Goal: Task Accomplishment & Management: Manage account settings

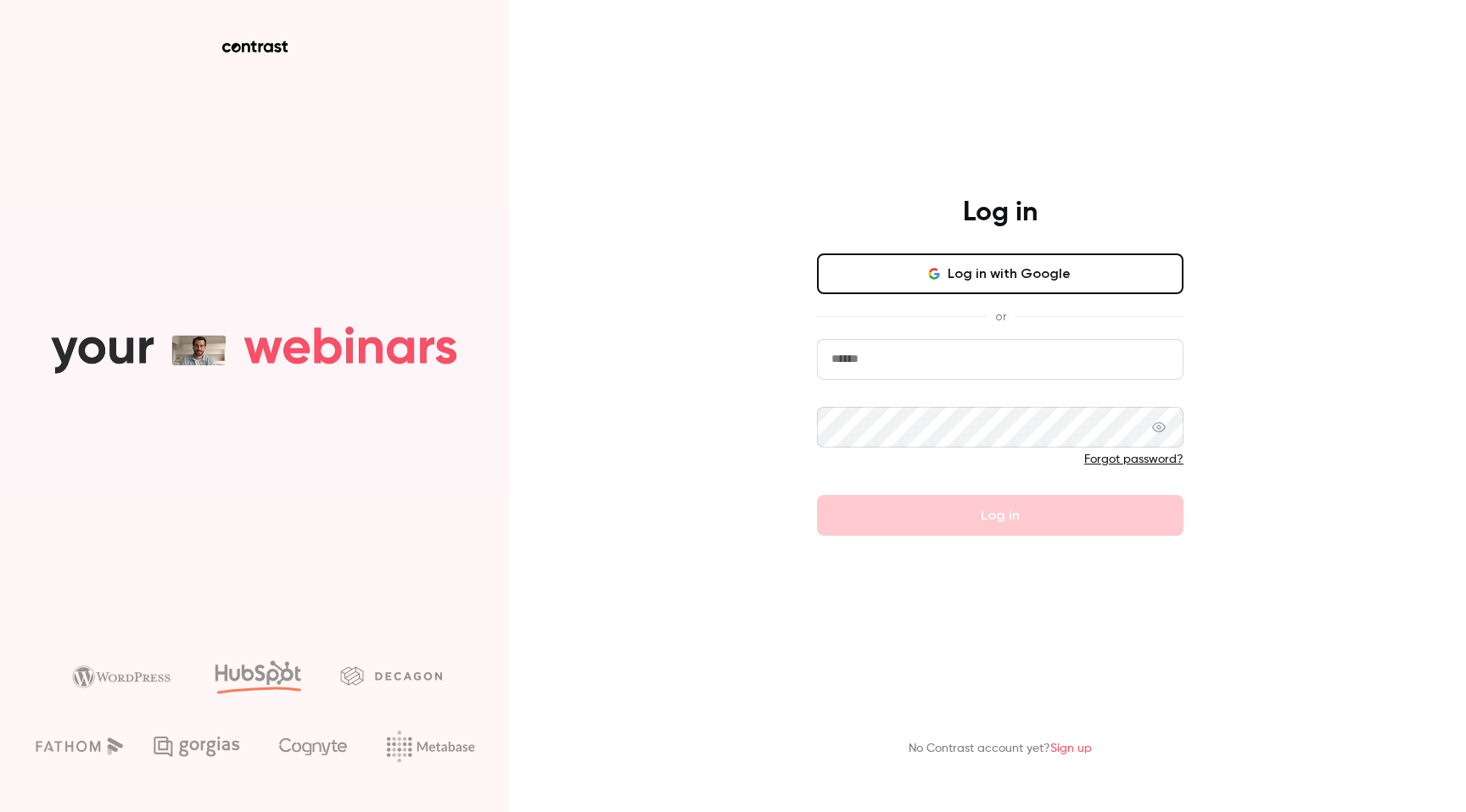
type input "**********"
click at [923, 500] on form "**********" at bounding box center [1001, 438] width 367 height 197
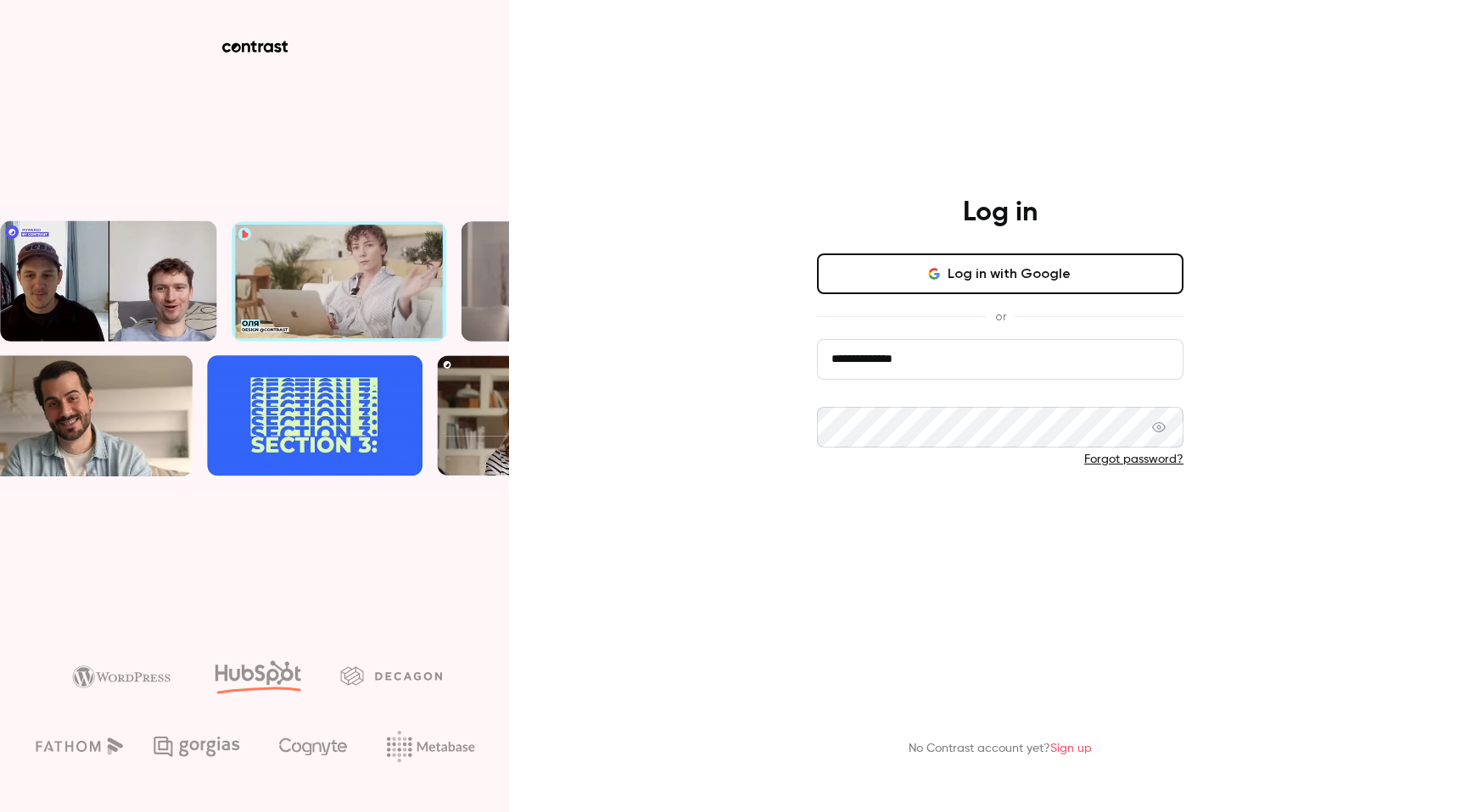
click at [923, 500] on button "Log in" at bounding box center [1001, 516] width 367 height 41
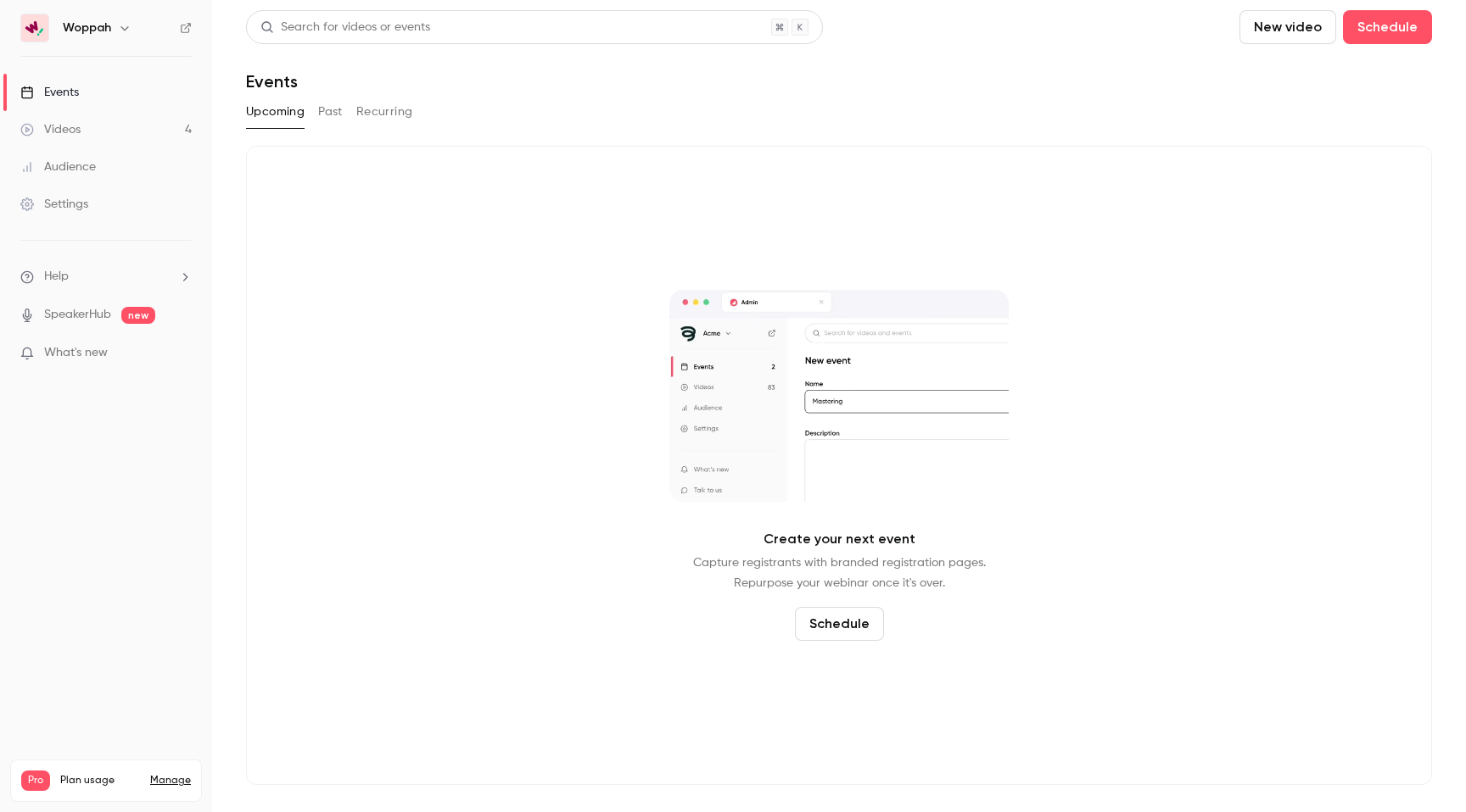
click at [109, 34] on h6 "Woppah" at bounding box center [87, 27] width 49 height 17
click at [127, 29] on icon "button" at bounding box center [125, 28] width 14 height 14
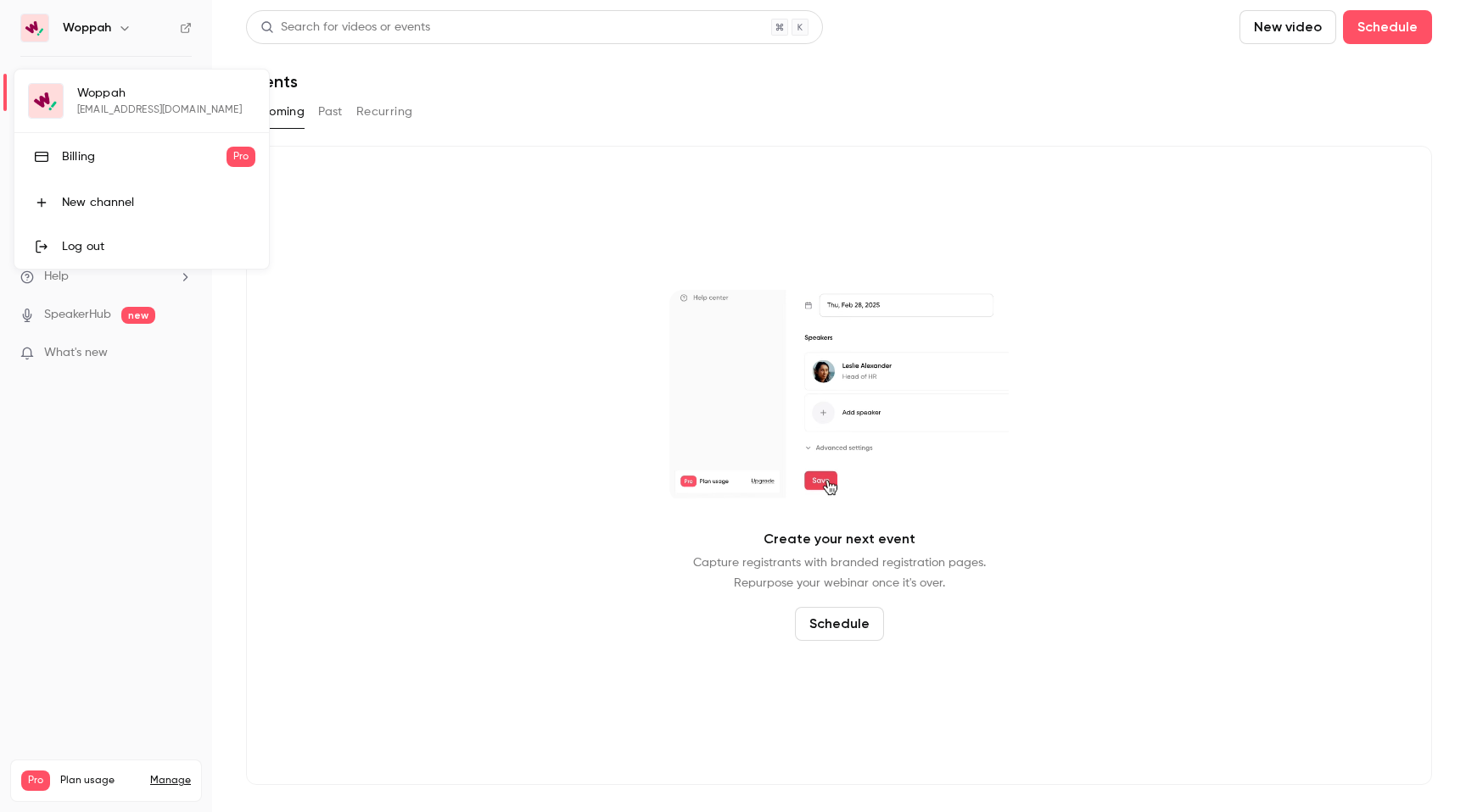
click at [109, 158] on div "Billing" at bounding box center [143, 156] width 165 height 17
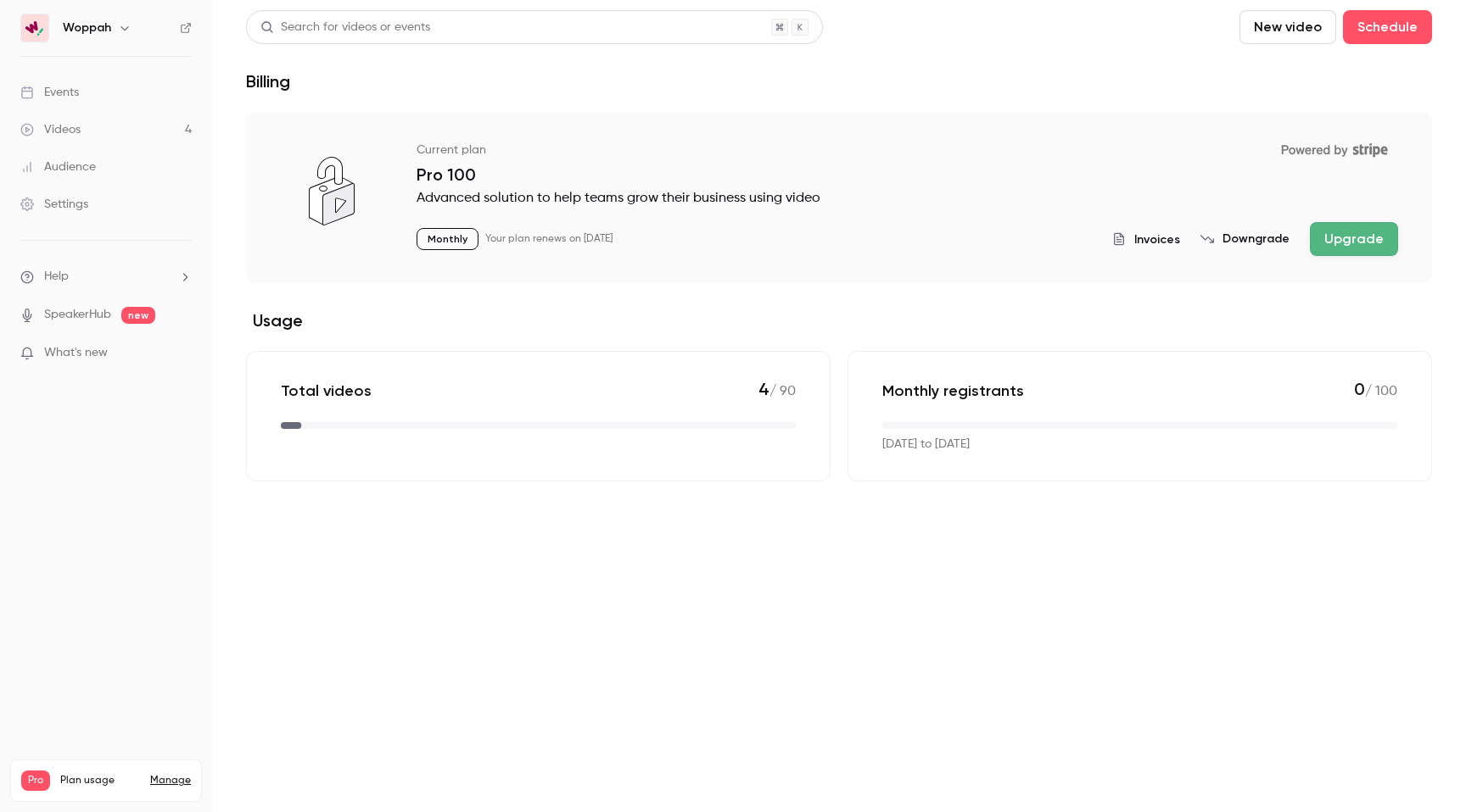
click at [68, 200] on div "Settings" at bounding box center [55, 204] width 68 height 17
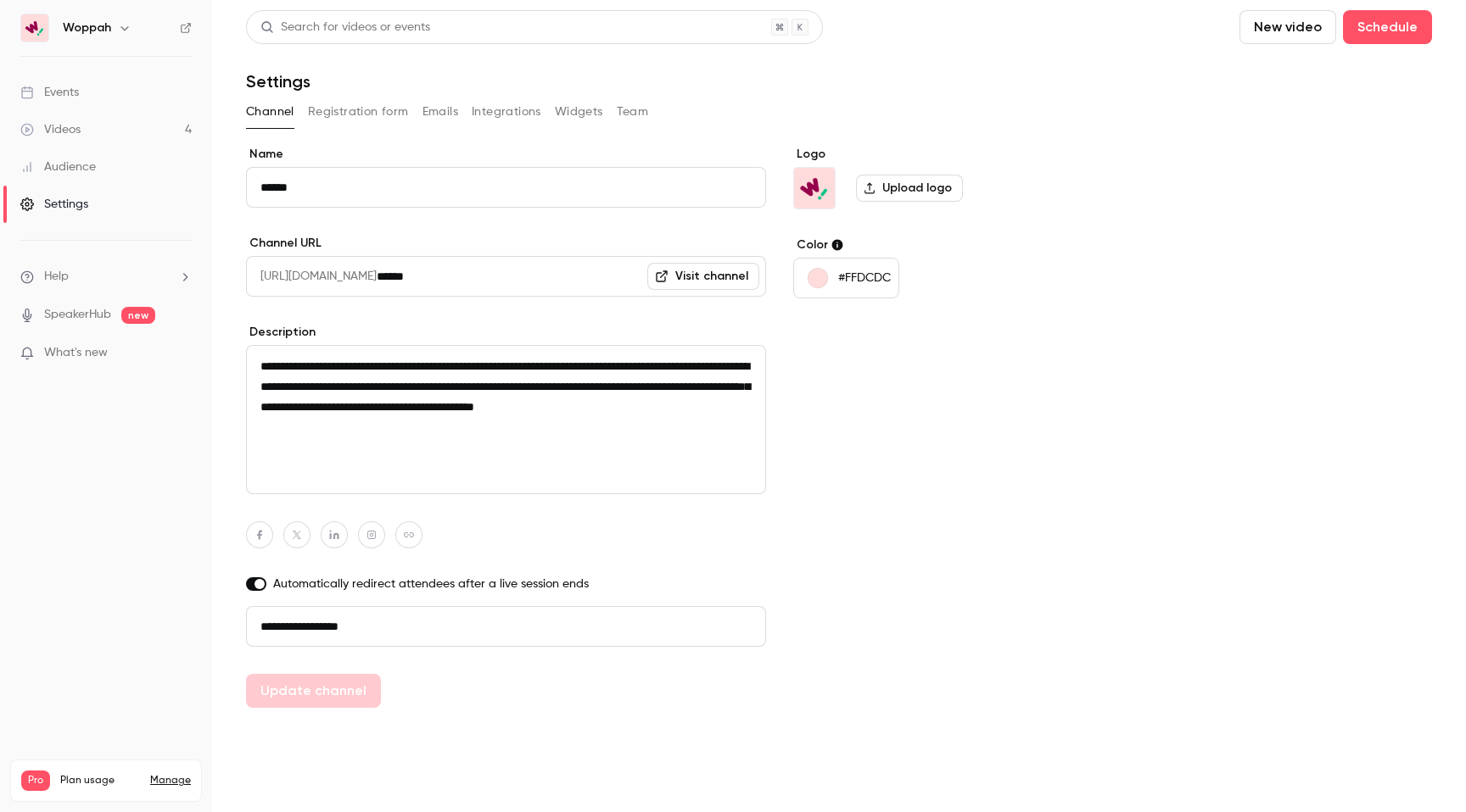
click at [353, 115] on button "Registration form" at bounding box center [358, 112] width 100 height 27
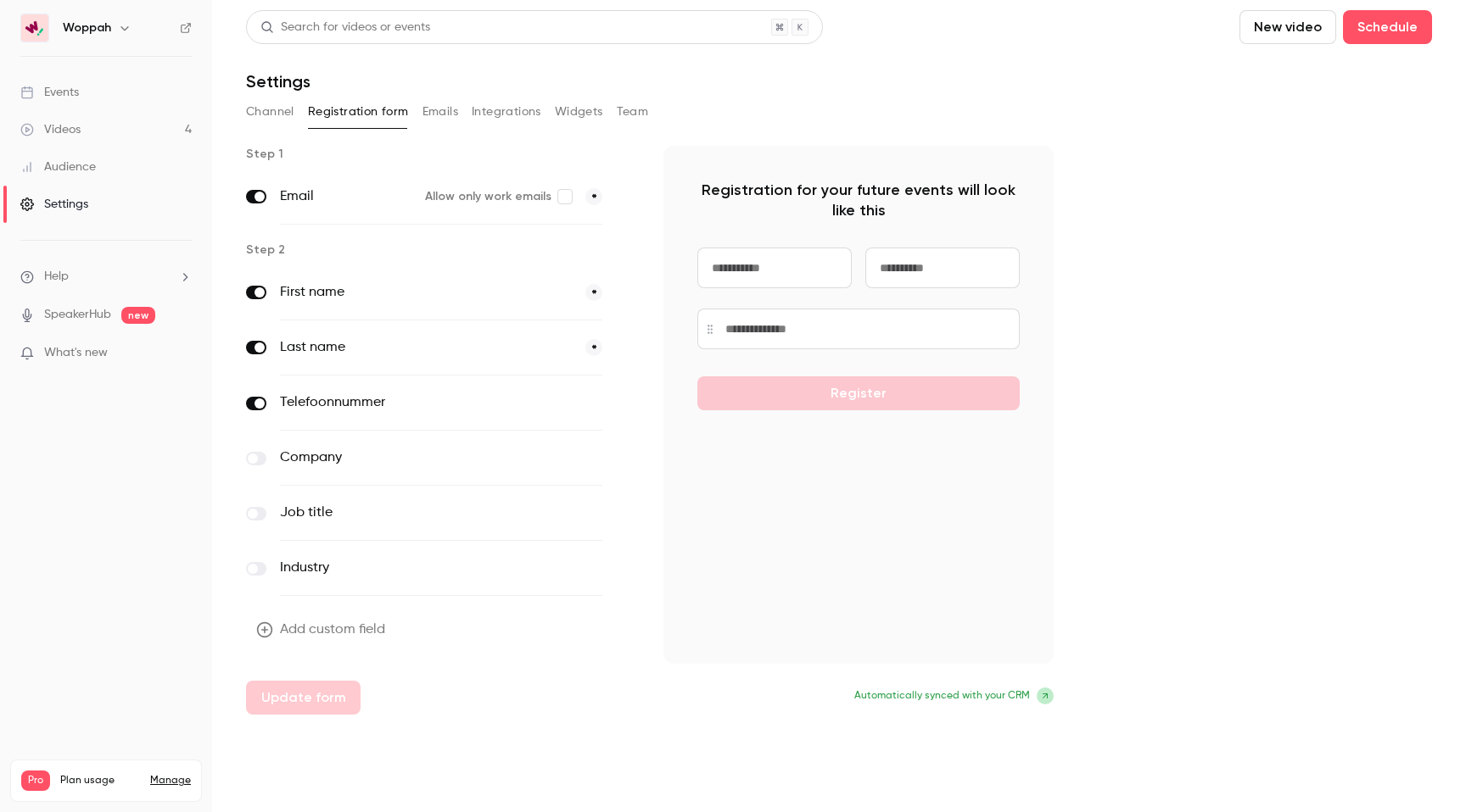
click at [173, 774] on link "Manage" at bounding box center [171, 781] width 41 height 14
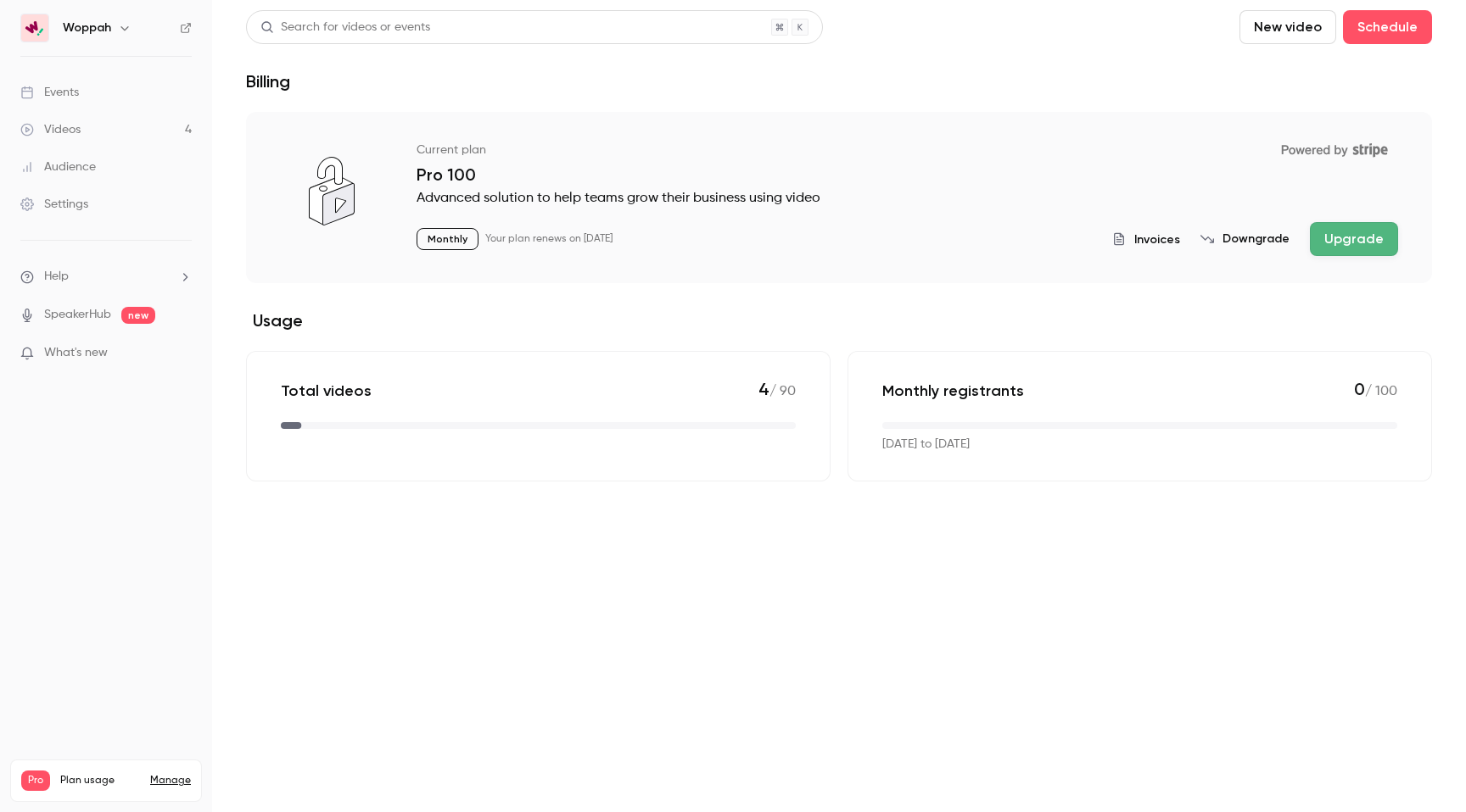
click at [1254, 240] on button "Downgrade" at bounding box center [1245, 239] width 89 height 17
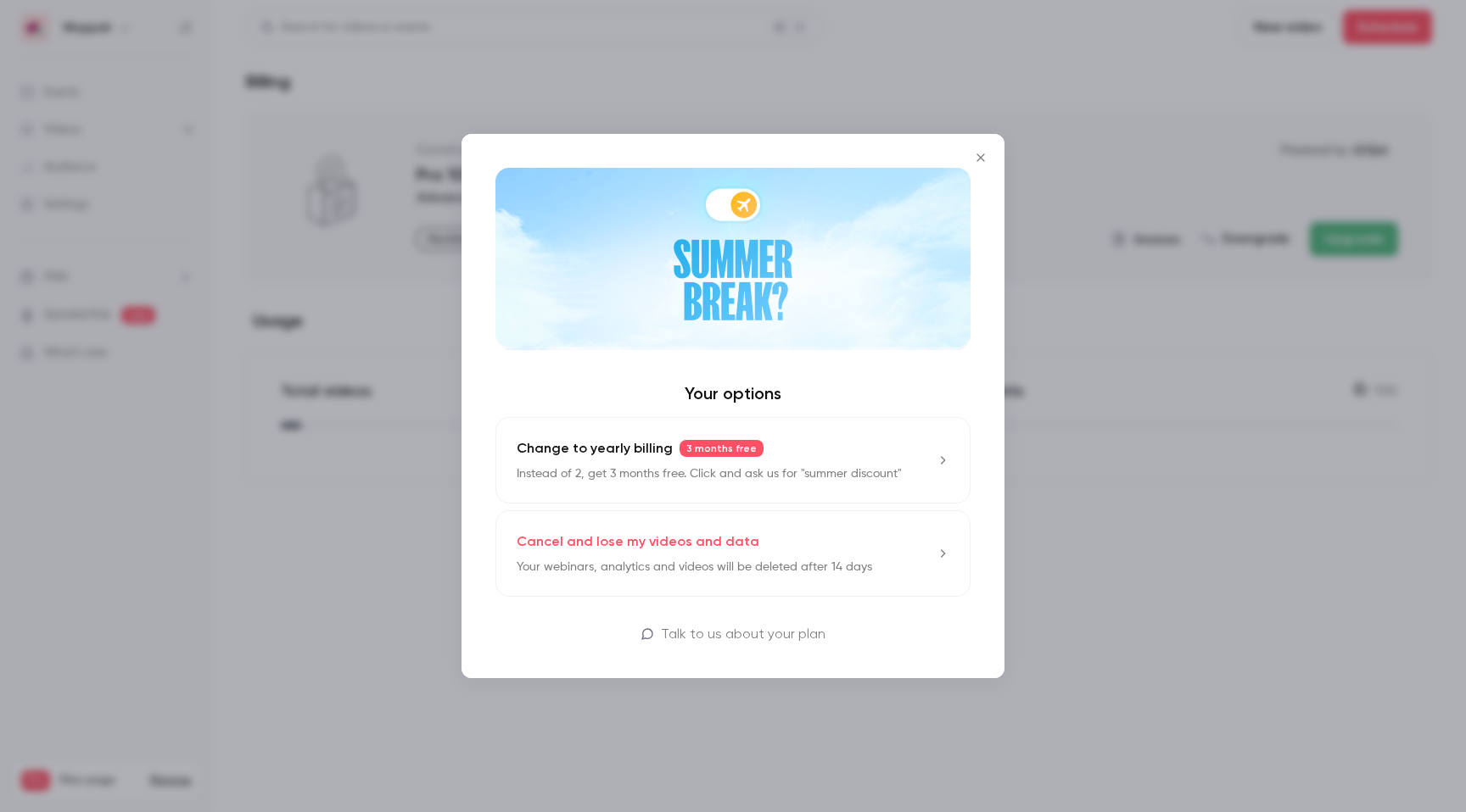
click at [977, 160] on icon "Close" at bounding box center [980, 158] width 20 height 14
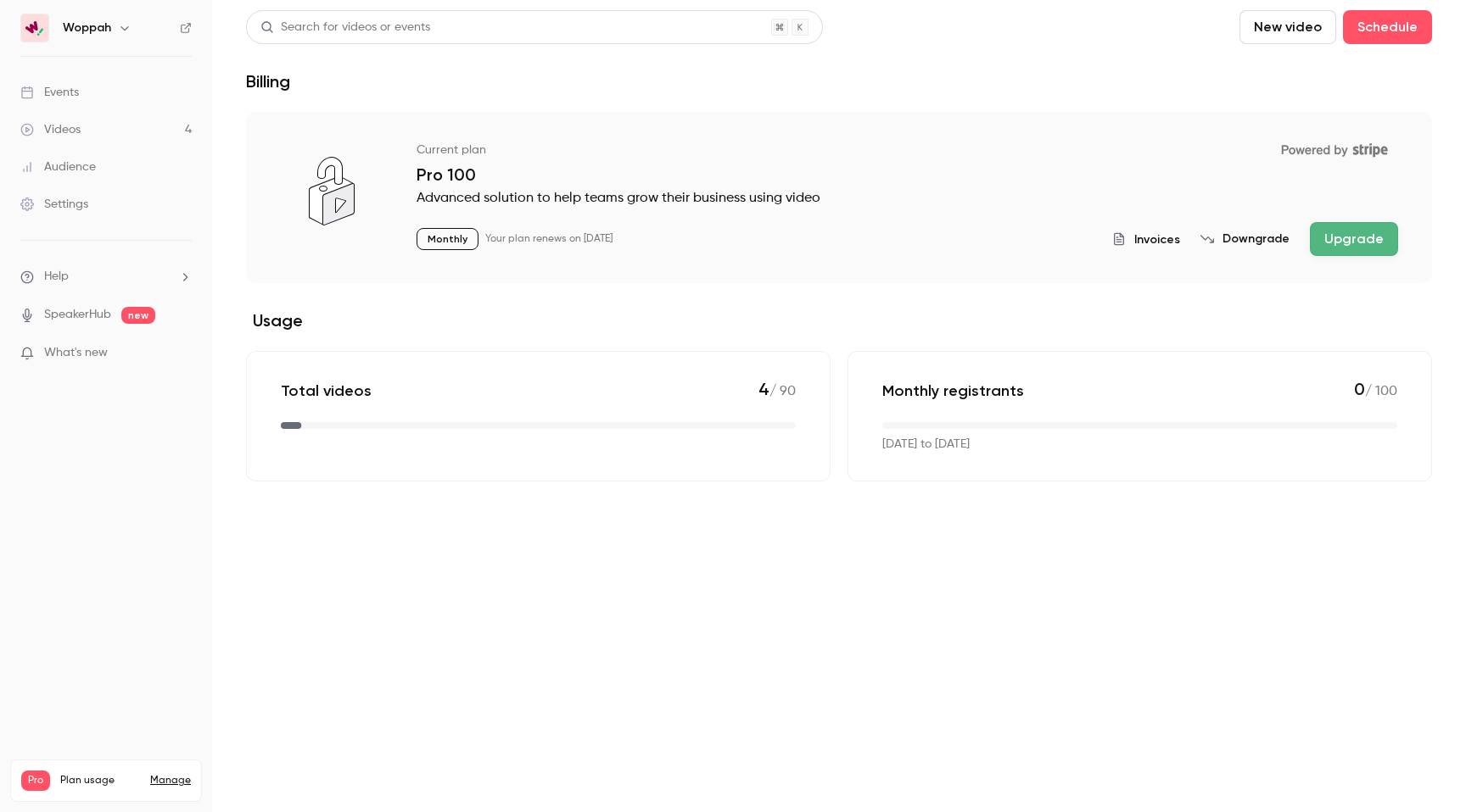
click at [84, 202] on div "Settings" at bounding box center [55, 204] width 68 height 17
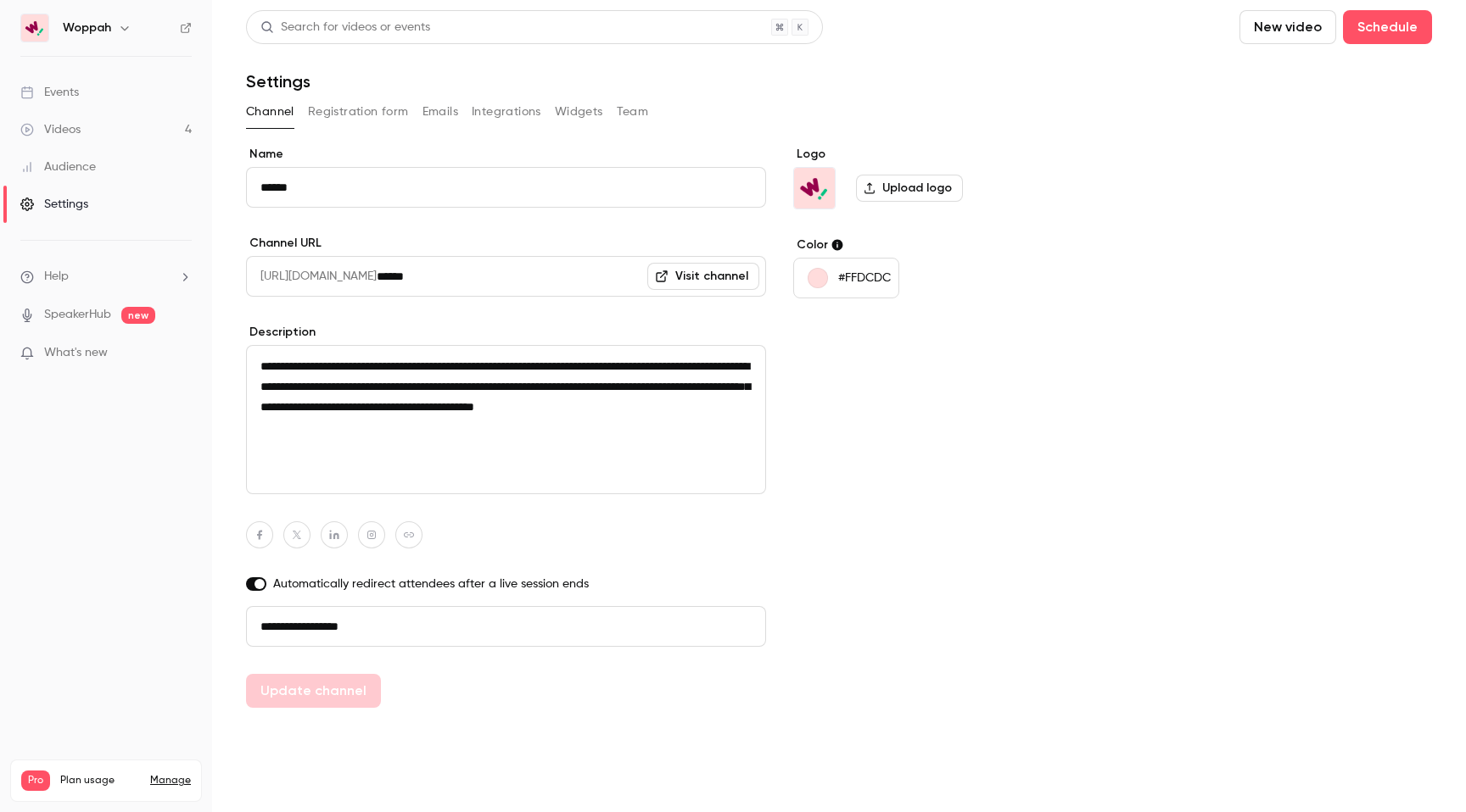
click at [96, 34] on h6 "Woppah" at bounding box center [87, 27] width 49 height 17
click at [121, 28] on icon "button" at bounding box center [125, 28] width 14 height 14
click at [95, 152] on div "Billing" at bounding box center [143, 156] width 165 height 17
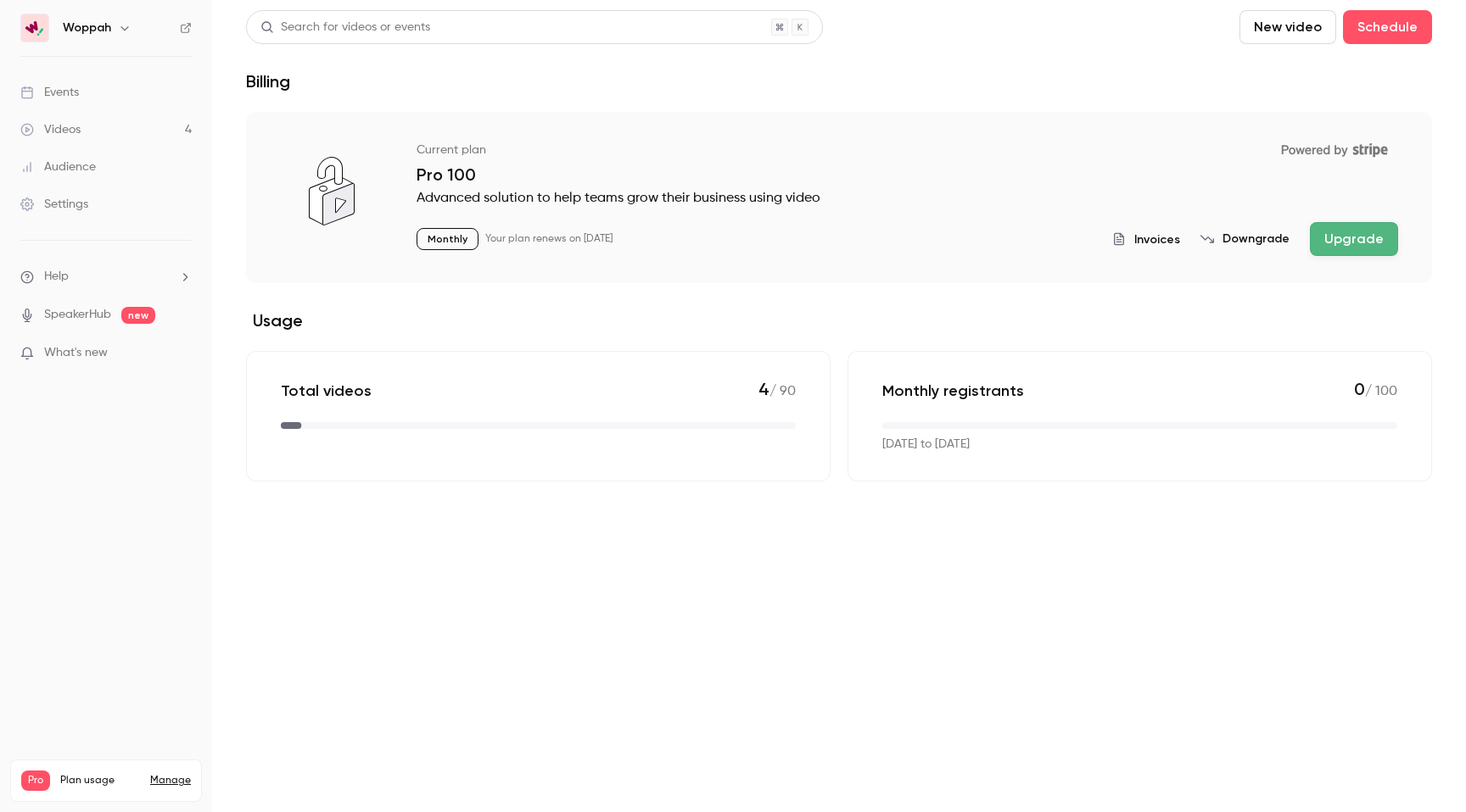
click at [119, 23] on icon "button" at bounding box center [125, 28] width 14 height 14
click at [154, 445] on div at bounding box center [733, 406] width 1466 height 812
click at [75, 200] on div "Settings" at bounding box center [55, 204] width 68 height 17
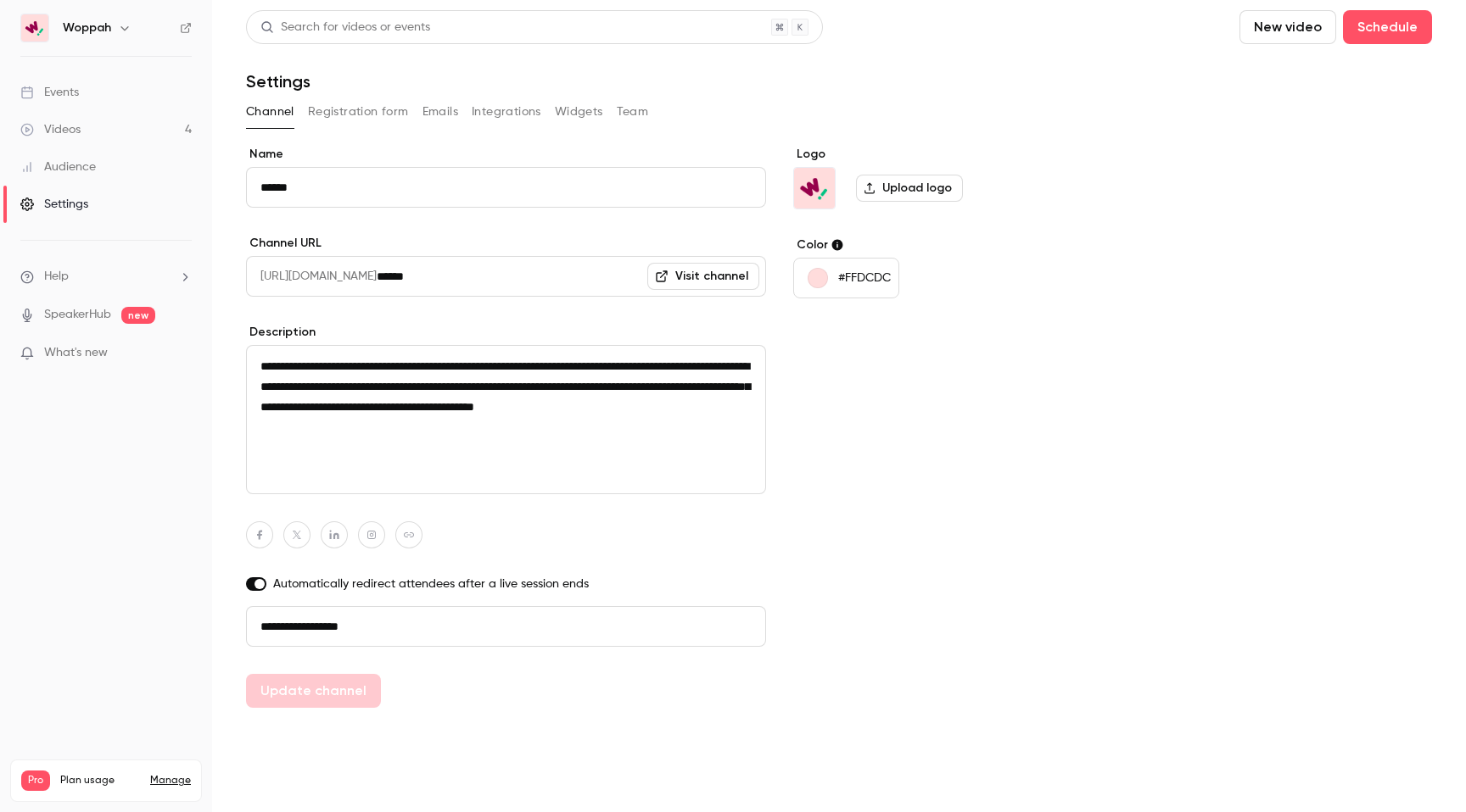
click at [77, 160] on div "Audience" at bounding box center [58, 167] width 75 height 17
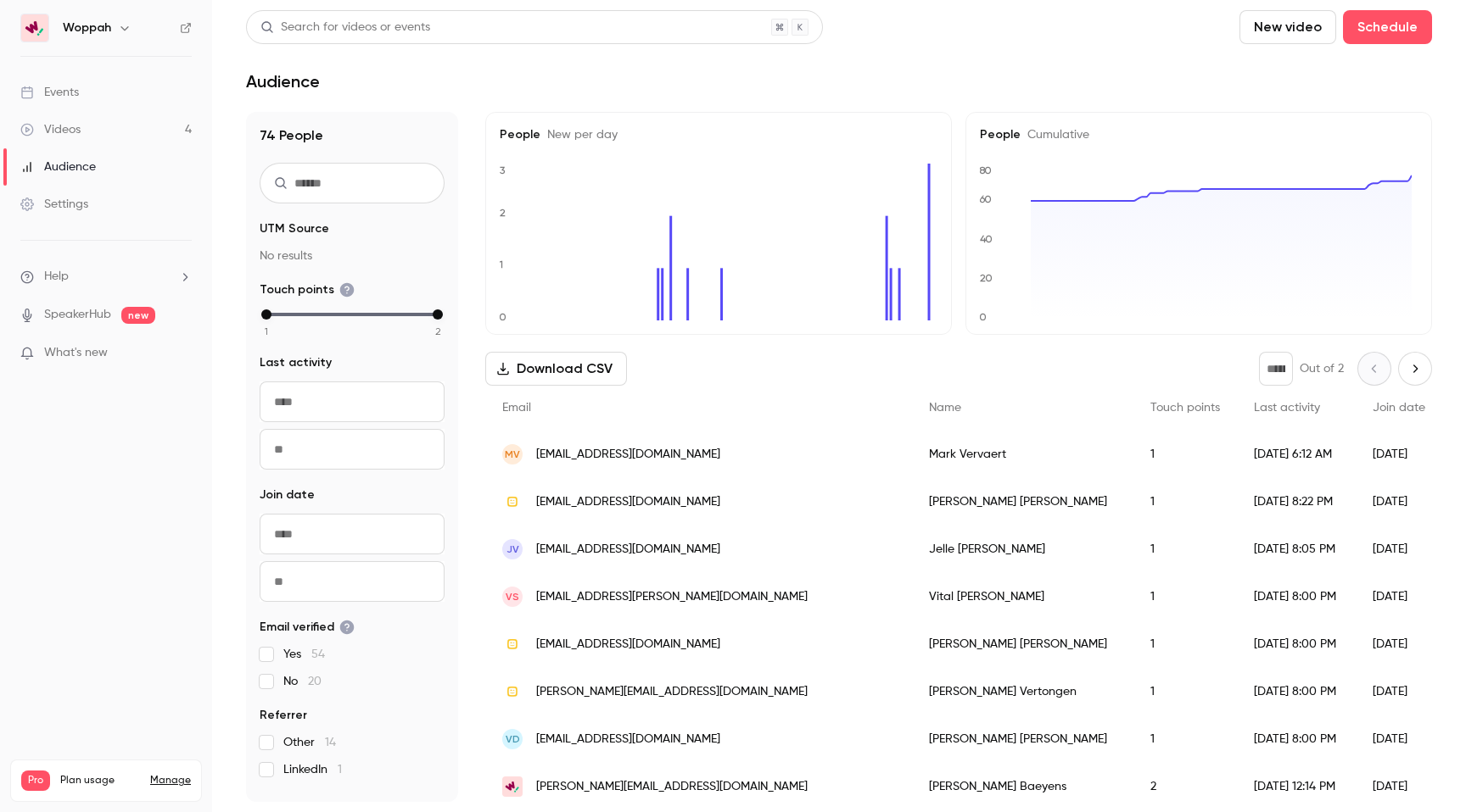
click at [88, 25] on h6 "Woppah" at bounding box center [87, 27] width 49 height 17
click at [121, 28] on icon "button" at bounding box center [125, 28] width 8 height 4
click at [72, 156] on div "Billing" at bounding box center [143, 156] width 165 height 17
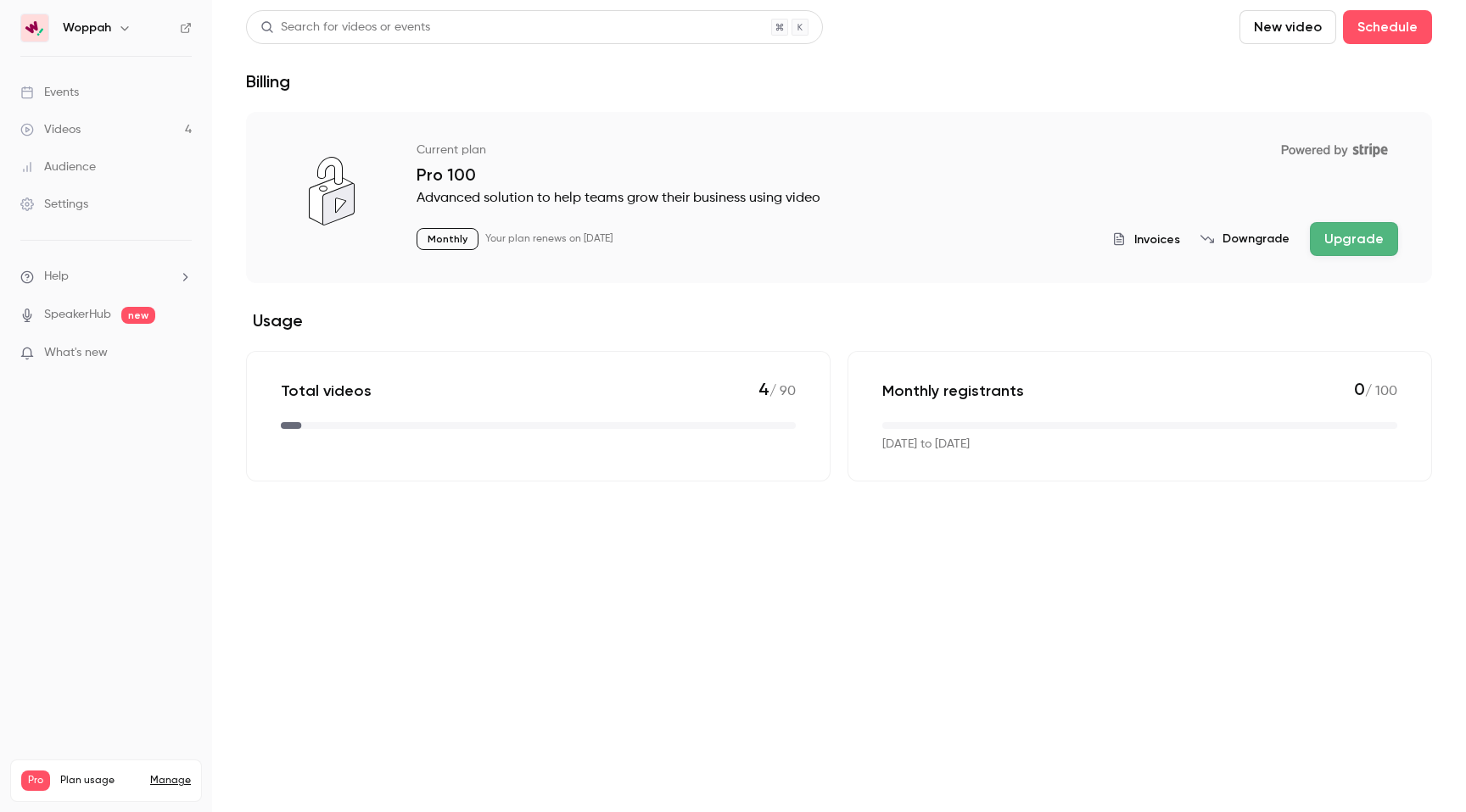
click at [450, 242] on p "Monthly" at bounding box center [447, 239] width 61 height 22
click at [1151, 238] on span "Invoices" at bounding box center [1157, 240] width 46 height 18
